Goal: Find specific page/section: Find specific page/section

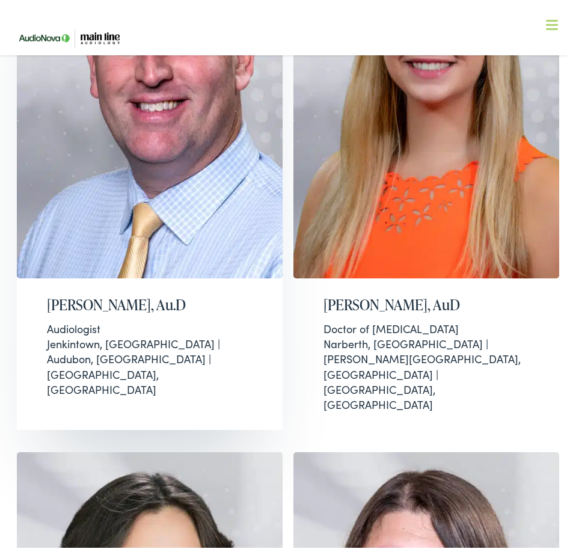
click at [117, 301] on h2 "[PERSON_NAME], Au.D" at bounding box center [149, 300] width 205 height 17
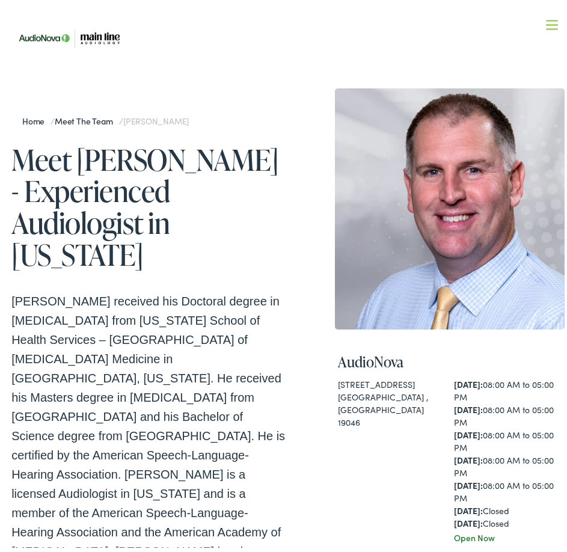
click at [146, 367] on p "[PERSON_NAME] received his Doctoral degree in [MEDICAL_DATA] from [US_STATE] Sc…" at bounding box center [149, 441] width 277 height 308
click at [102, 118] on link "Meet the Team" at bounding box center [87, 117] width 64 height 12
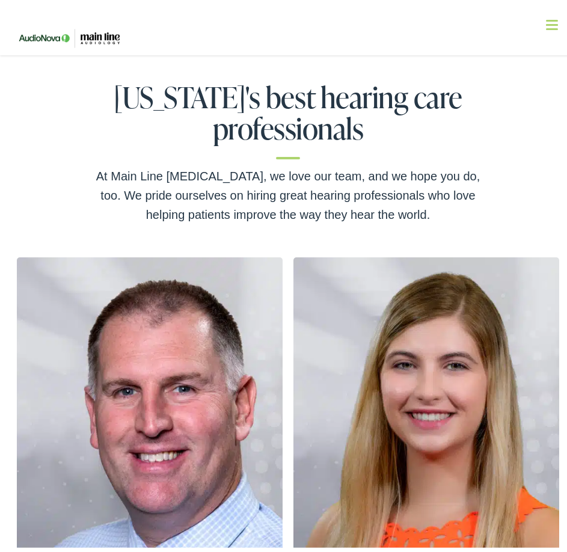
scroll to position [45, 0]
